Goal: Information Seeking & Learning: Find specific fact

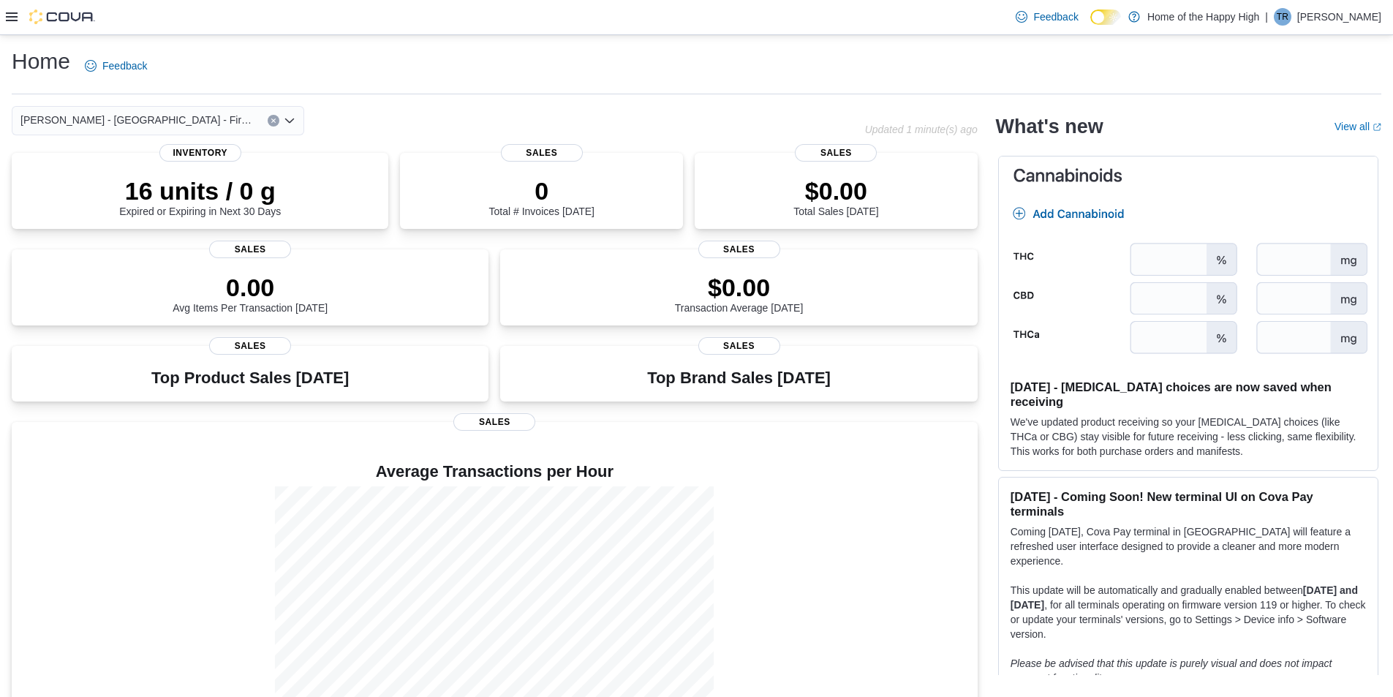
click at [14, 7] on div at bounding box center [50, 17] width 89 height 34
click at [13, 21] on icon at bounding box center [12, 16] width 12 height 9
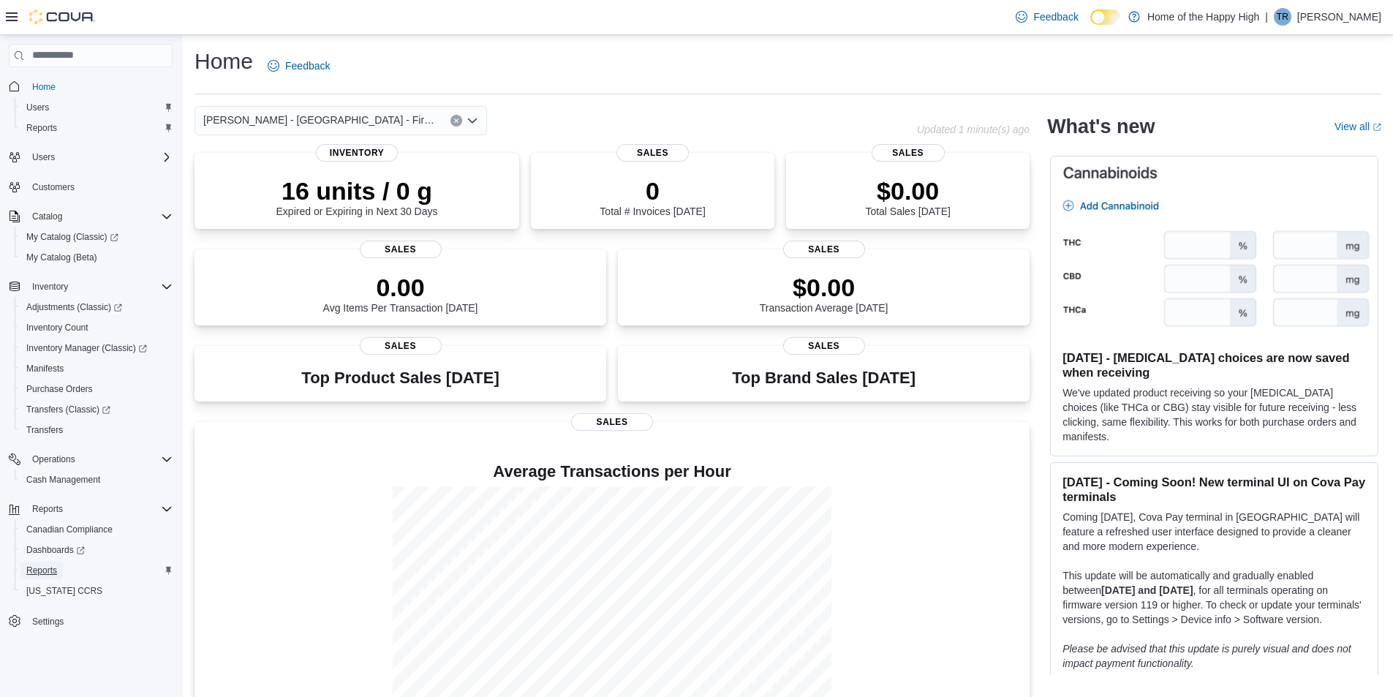
click at [45, 576] on span "Reports" at bounding box center [41, 571] width 31 height 12
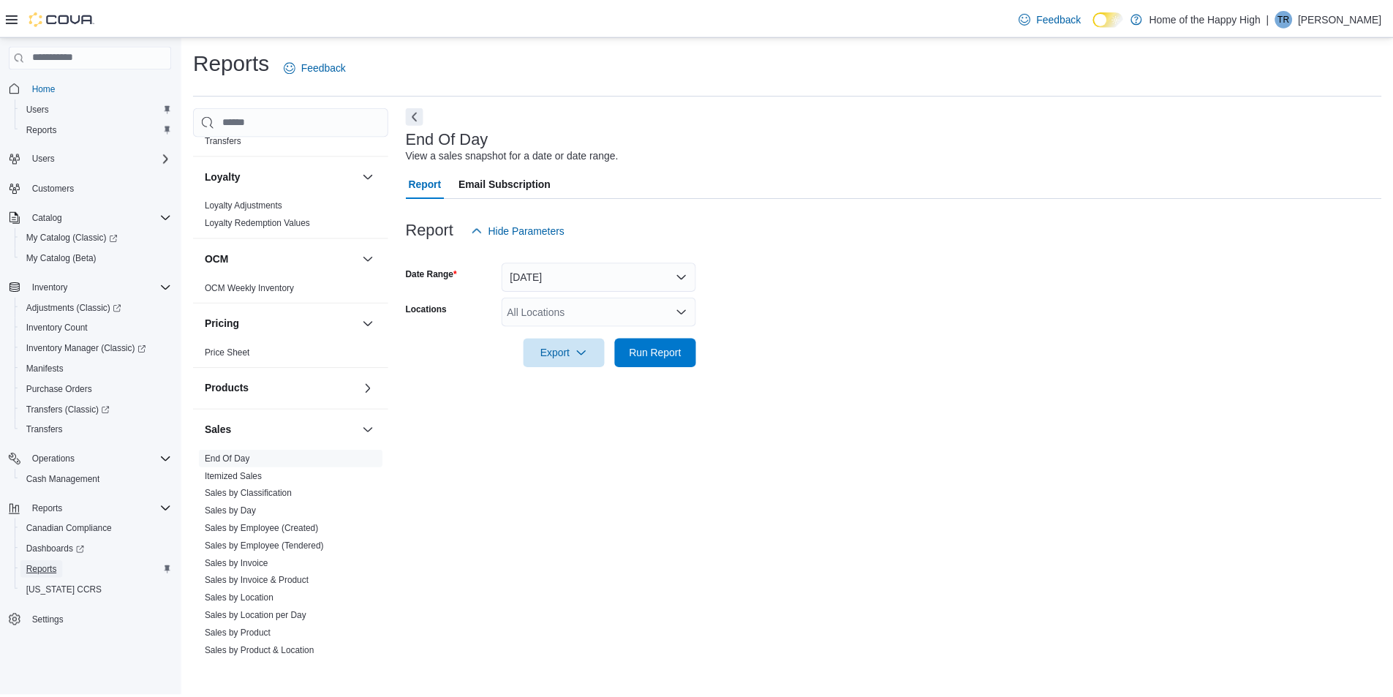
scroll to position [776, 0]
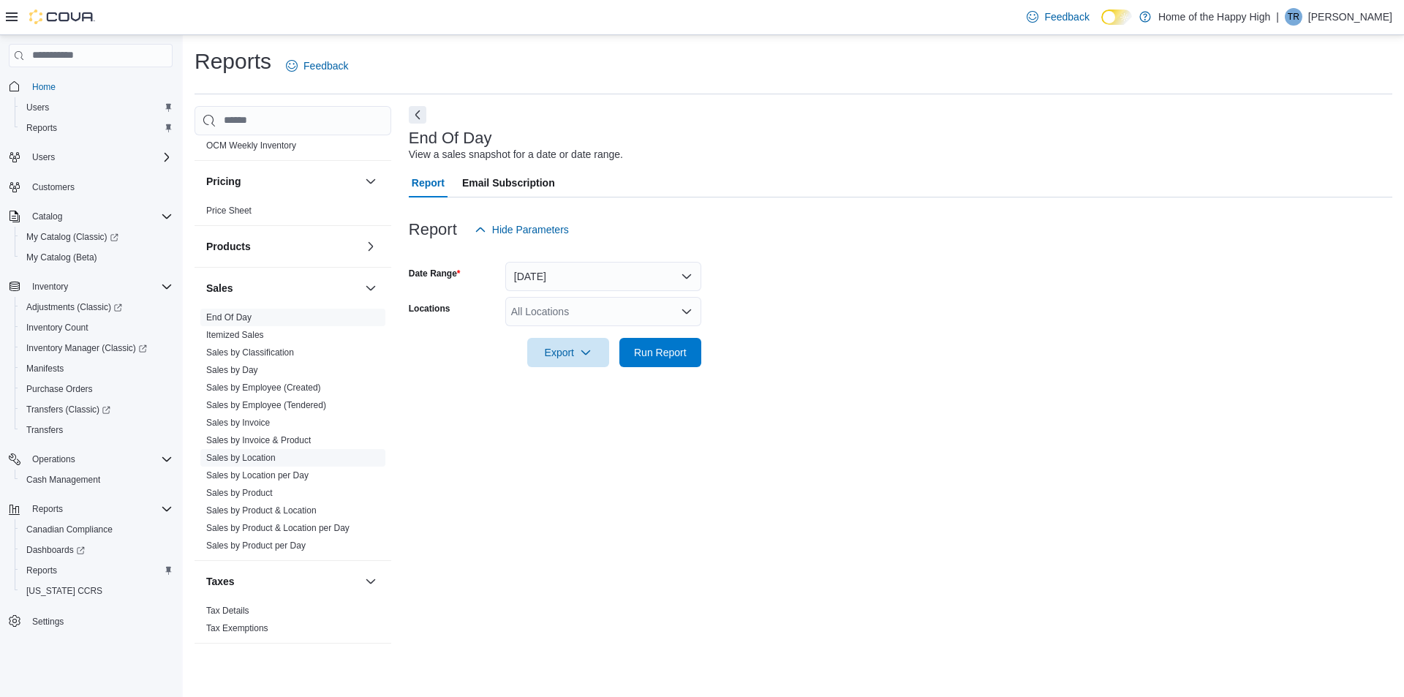
click at [231, 455] on link "Sales by Location" at bounding box center [240, 458] width 69 height 10
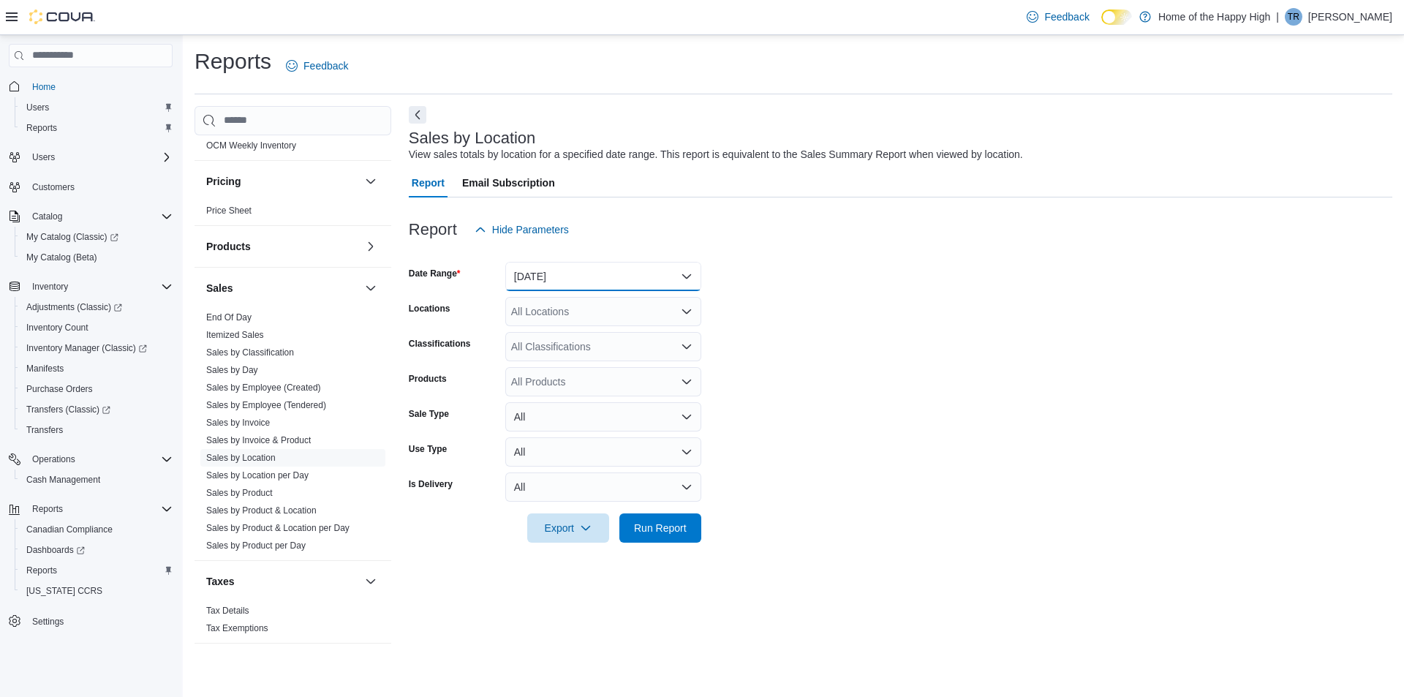
click at [549, 281] on button "[DATE]" at bounding box center [603, 276] width 196 height 29
click at [747, 284] on form "Date Range [DATE] Locations All Locations Classifications All Classifications P…" at bounding box center [901, 393] width 984 height 298
click at [568, 314] on div "All Locations" at bounding box center [603, 311] width 196 height 29
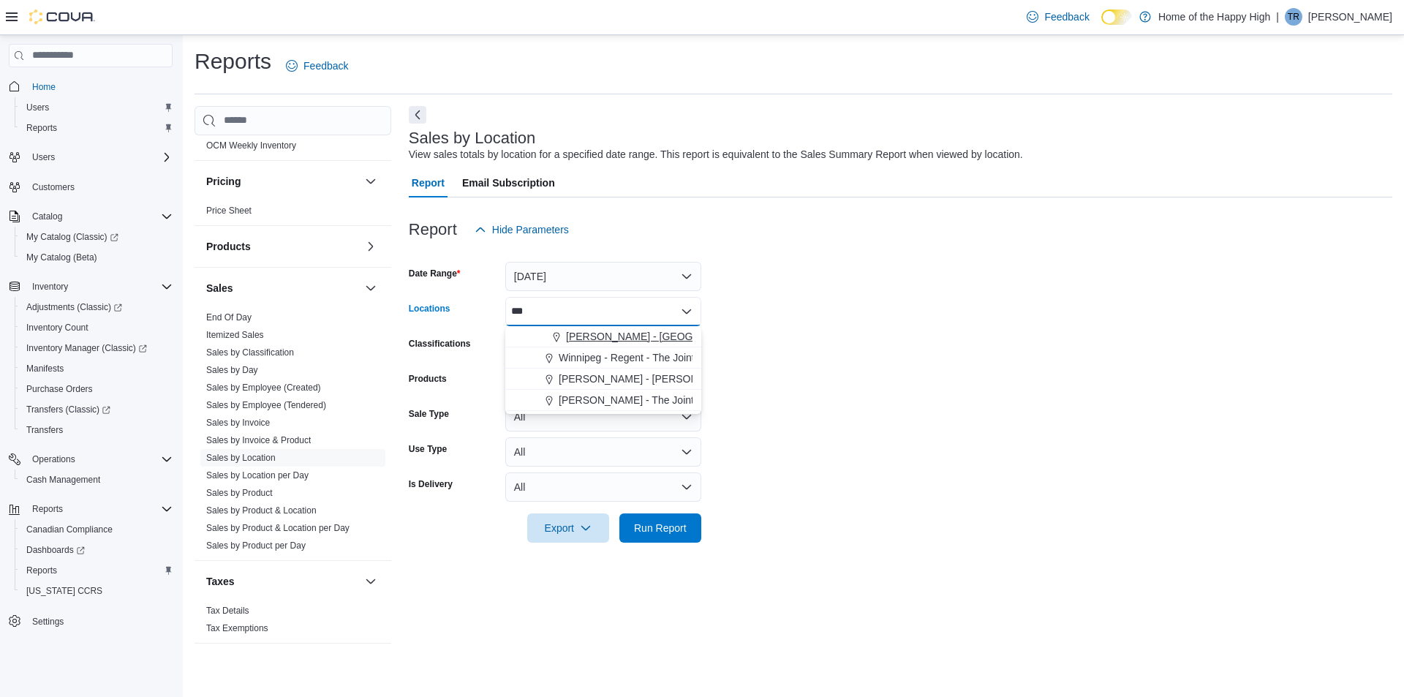
type input "***"
click at [590, 333] on span "[PERSON_NAME] - [GEOGRAPHIC_DATA] - Fire & Flower" at bounding box center [701, 336] width 270 height 15
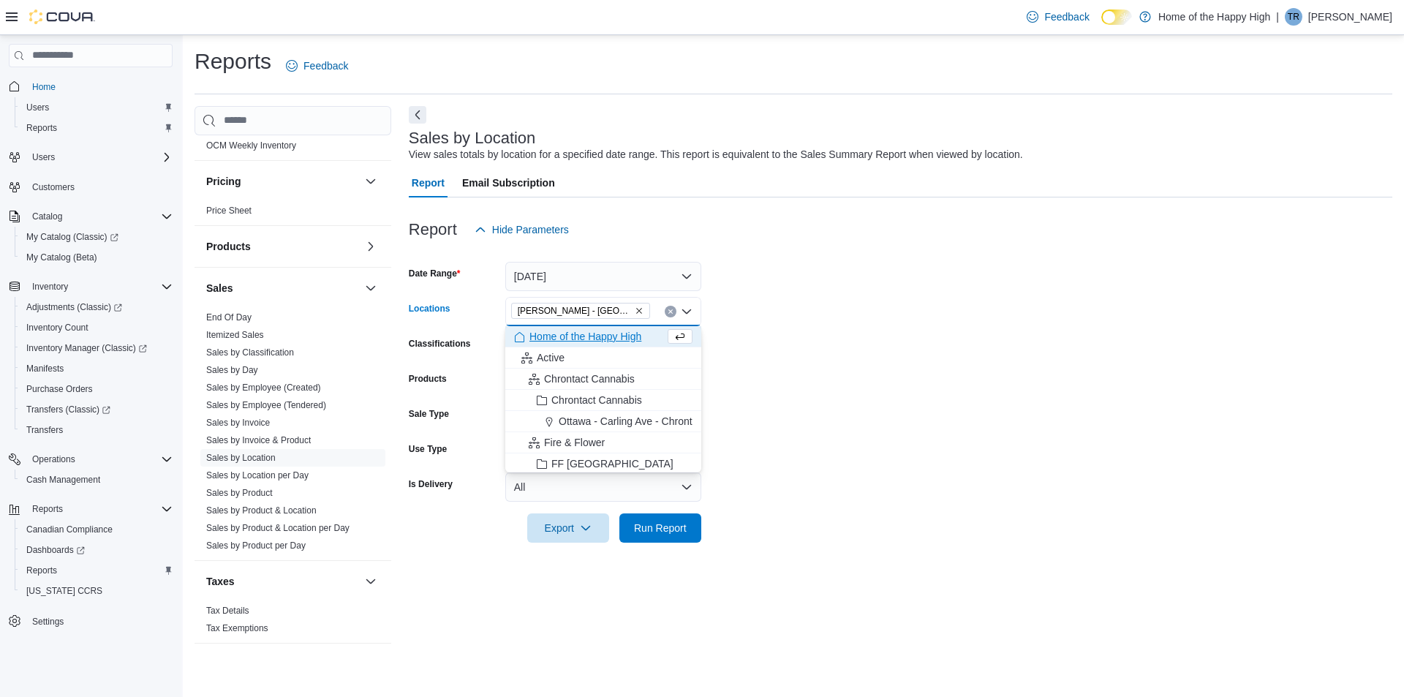
click at [785, 328] on form "Date Range [DATE] Locations [GEOGRAPHIC_DATA] - [GEOGRAPHIC_DATA] - Fire & Flow…" at bounding box center [901, 393] width 984 height 298
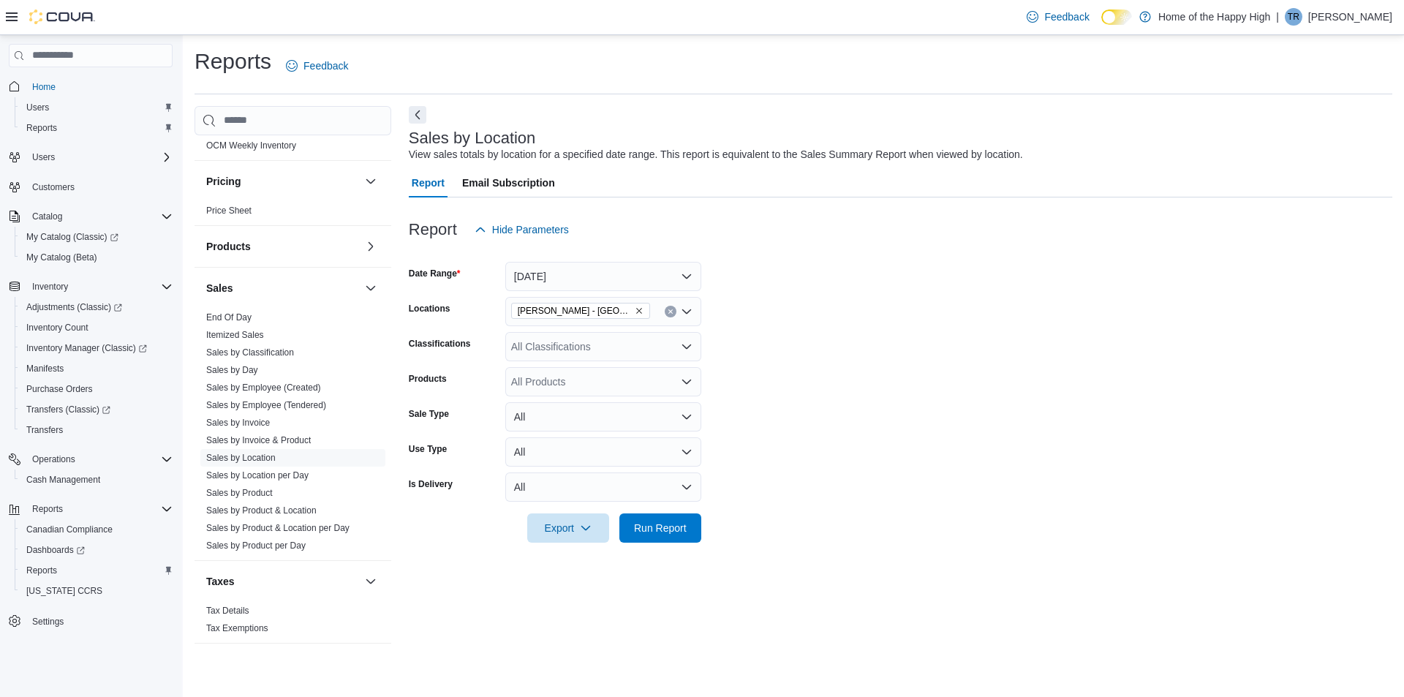
click at [552, 347] on div "All Classifications" at bounding box center [603, 346] width 196 height 29
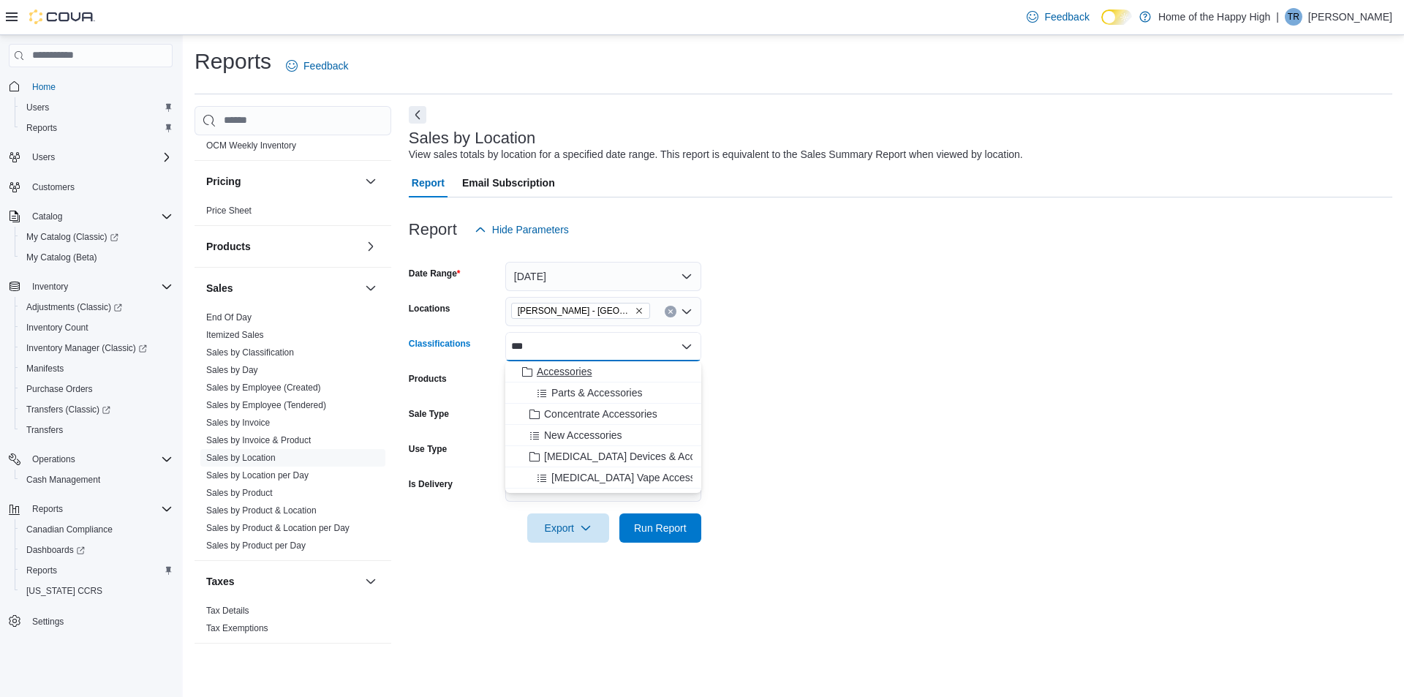
type input "***"
click at [585, 372] on span "Accessories" at bounding box center [564, 371] width 55 height 15
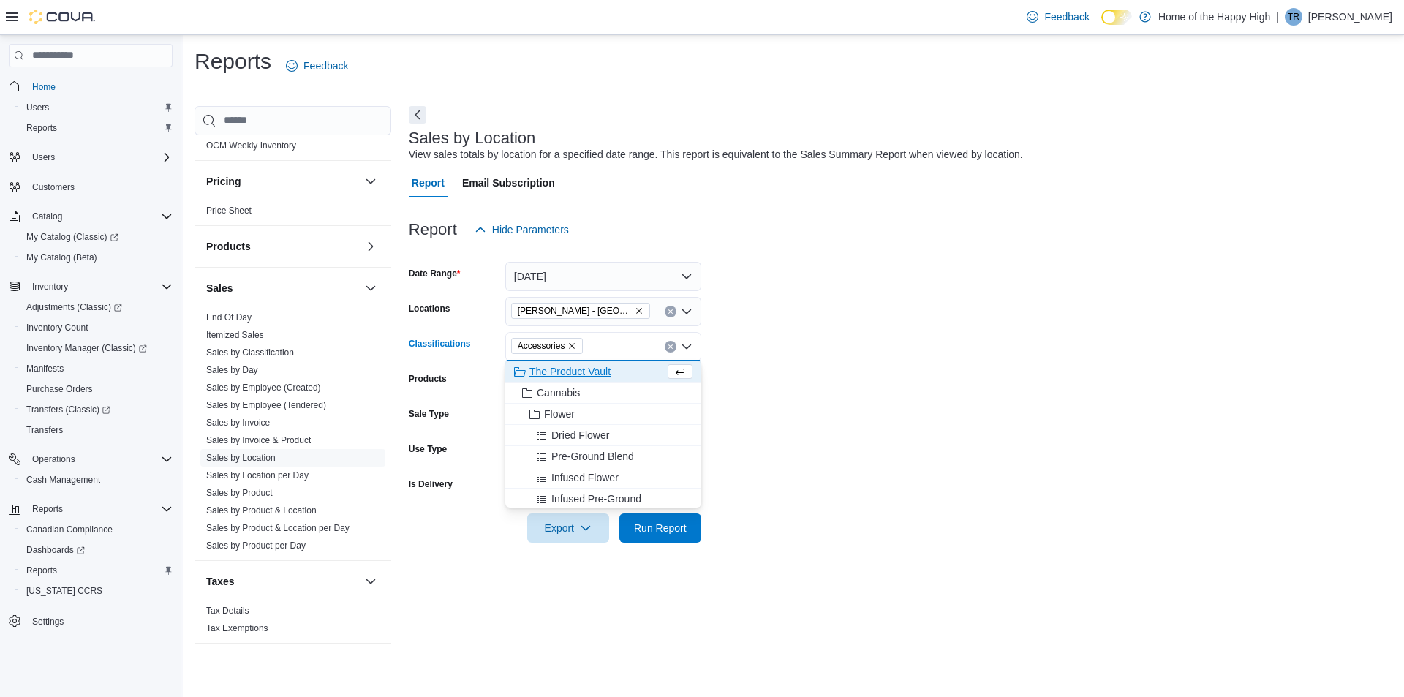
click at [775, 361] on form "Date Range [DATE] Locations [GEOGRAPHIC_DATA] - [GEOGRAPHIC_DATA] - Fire & Flow…" at bounding box center [901, 393] width 984 height 298
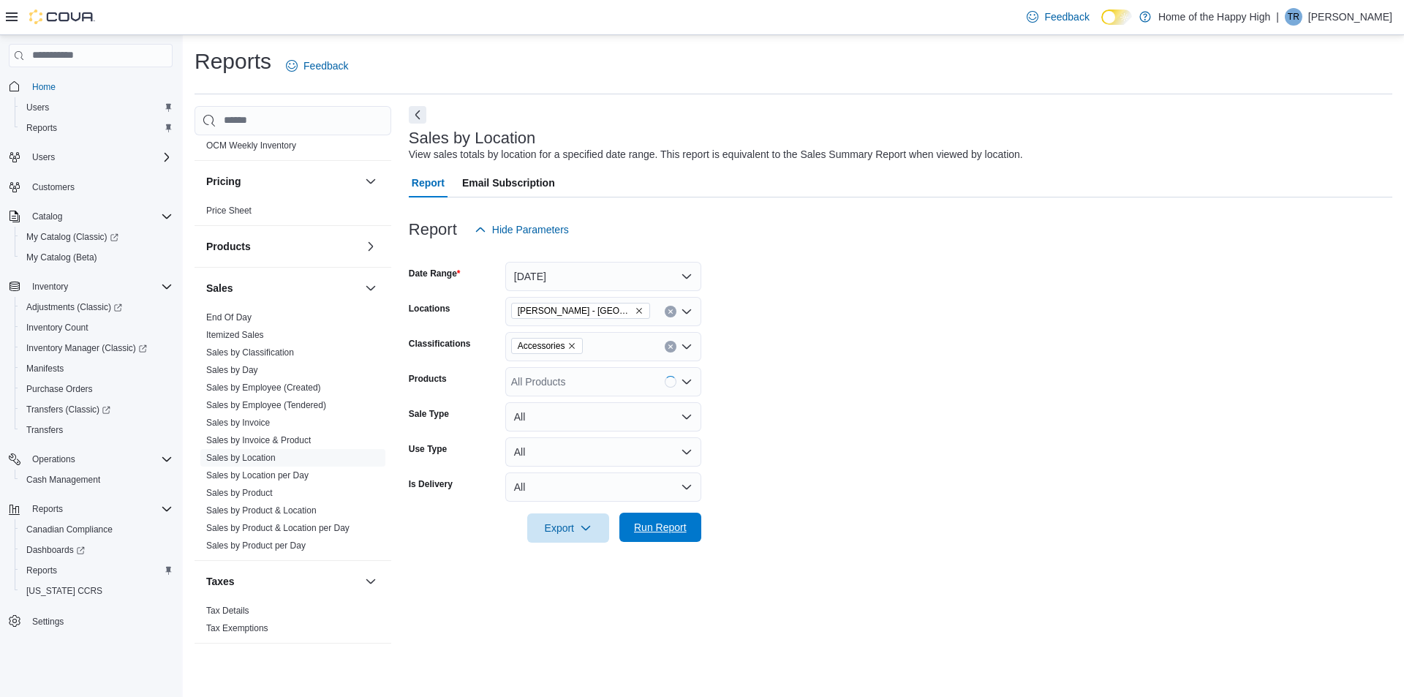
click at [657, 520] on span "Run Report" at bounding box center [660, 527] width 64 height 29
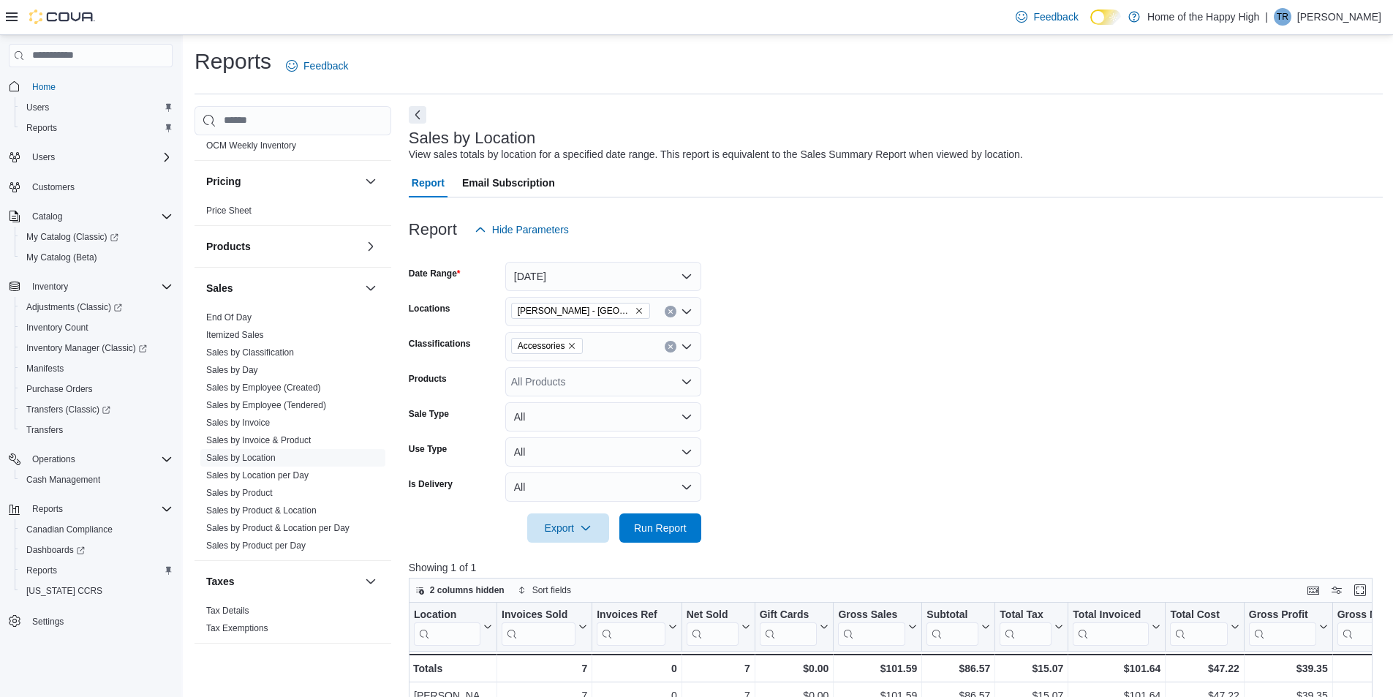
scroll to position [97, 0]
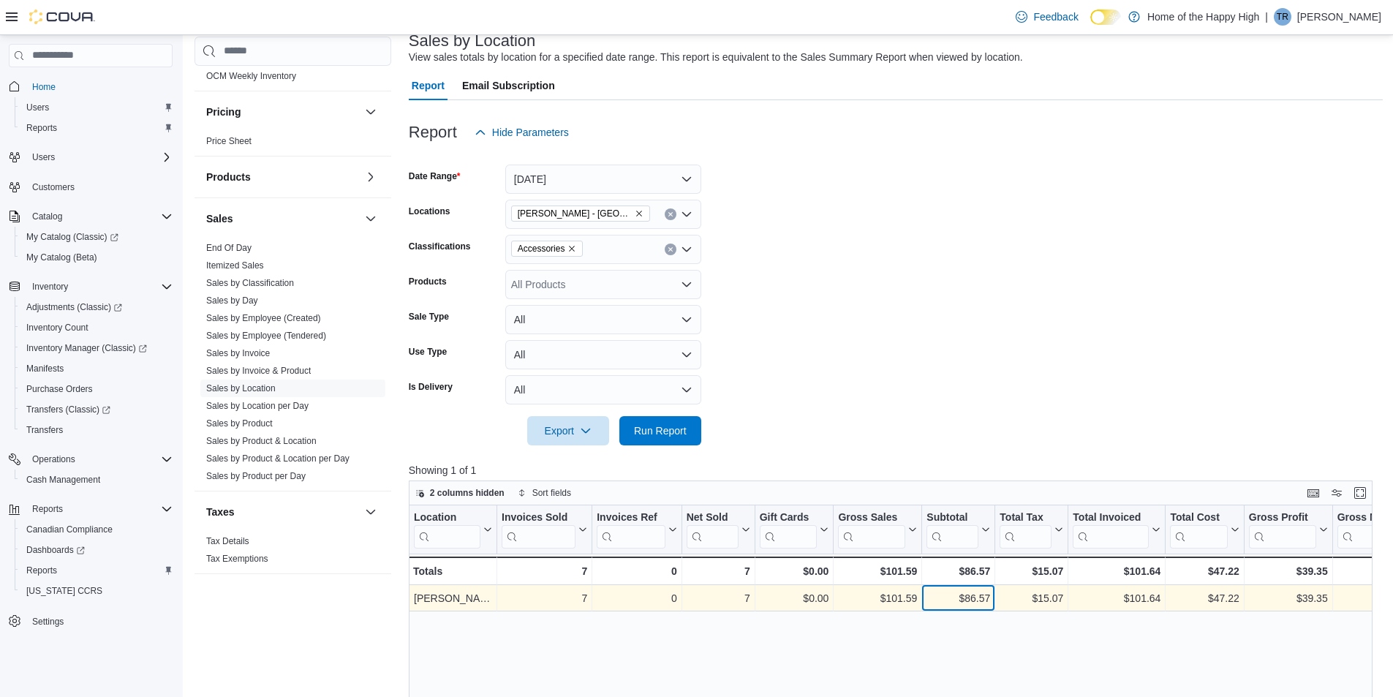
click at [991, 599] on div "$86.57 - Subtotal, column 7, row 1" at bounding box center [958, 598] width 73 height 26
click at [979, 600] on div "$86.57" at bounding box center [959, 598] width 64 height 18
copy div "86.57"
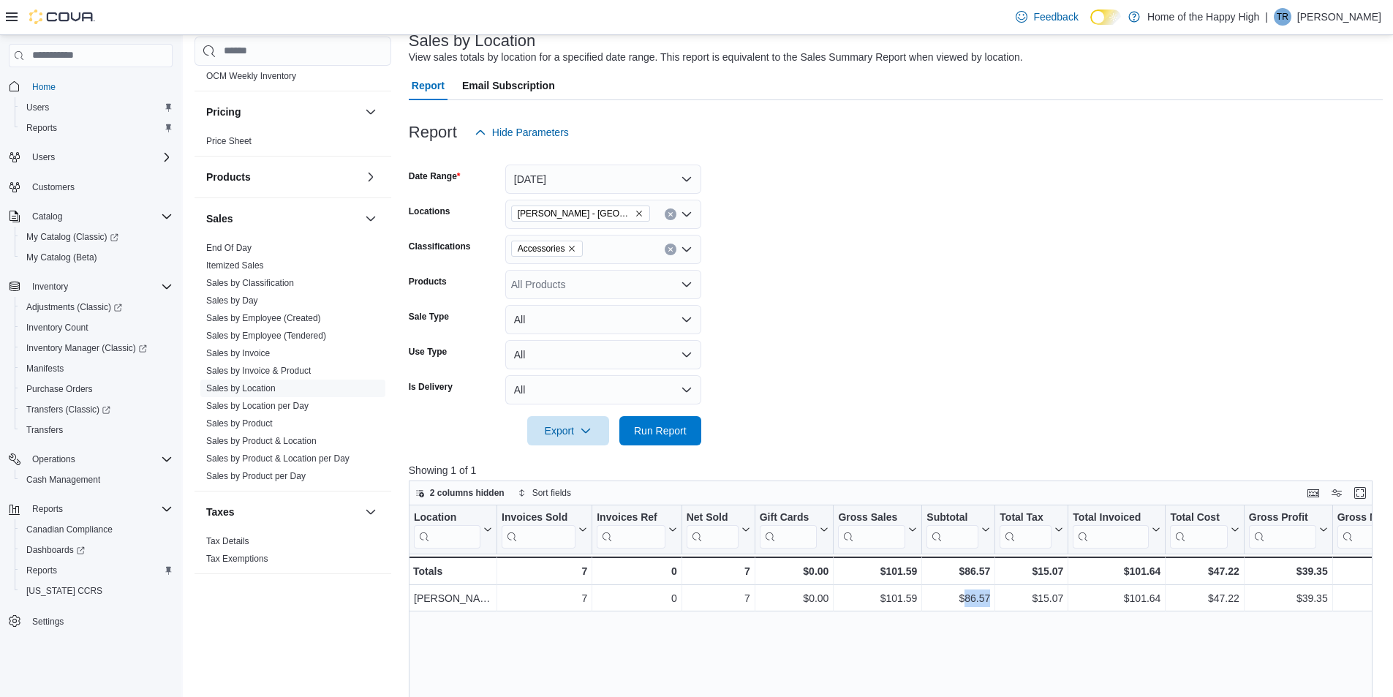
click at [570, 246] on icon "Remove Accessories from selection in this group" at bounding box center [572, 248] width 9 height 9
drag, startPoint x: 867, startPoint y: 223, endPoint x: 843, endPoint y: 219, distance: 24.5
click at [862, 222] on form "Date Range [DATE] Locations [GEOGRAPHIC_DATA] - [GEOGRAPHIC_DATA] - Fire & Flow…" at bounding box center [896, 296] width 974 height 298
click at [56, 84] on link "Home" at bounding box center [43, 87] width 35 height 18
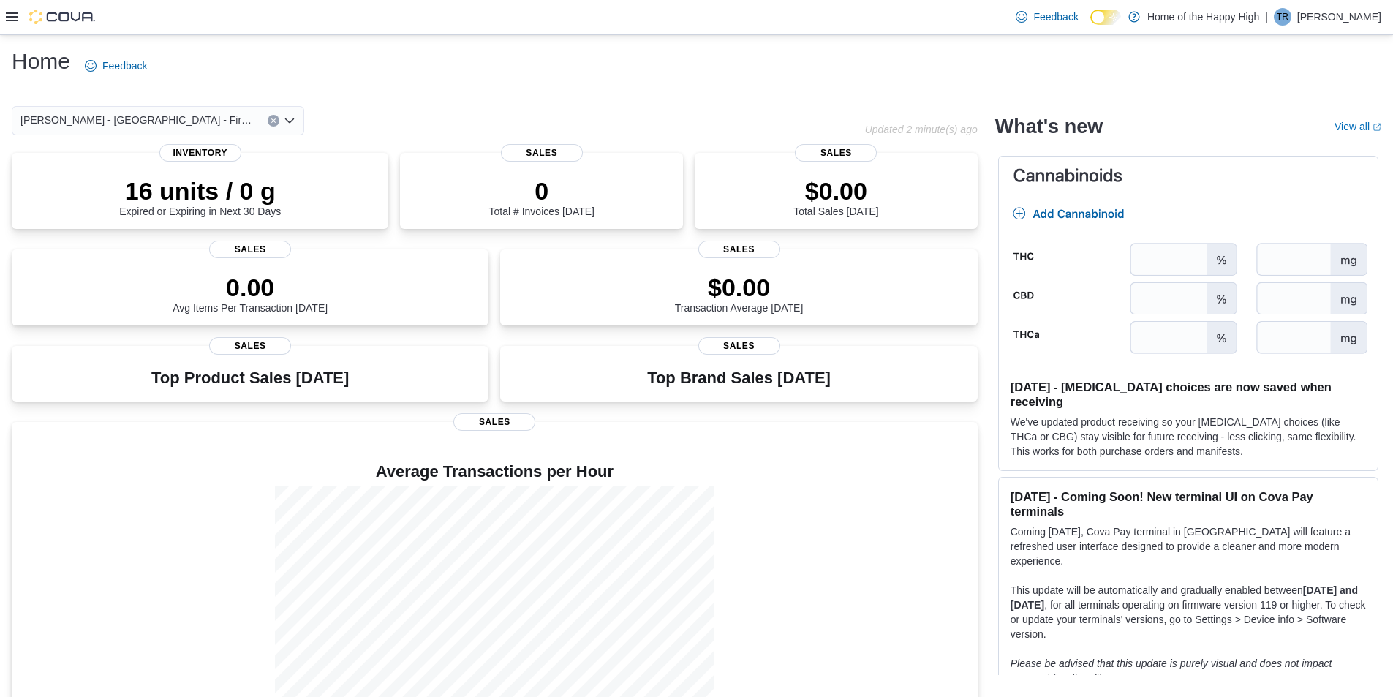
click at [639, 89] on div "Home Feedback" at bounding box center [697, 71] width 1370 height 48
